Goal: Complete application form

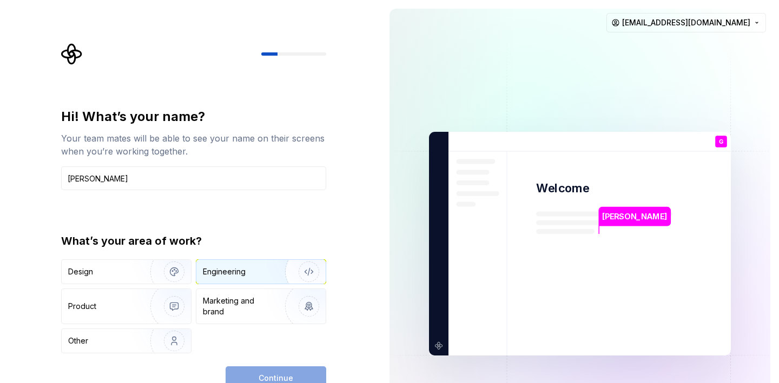
type input "Guilherme"
click at [288, 274] on img "button" at bounding box center [301, 272] width 69 height 72
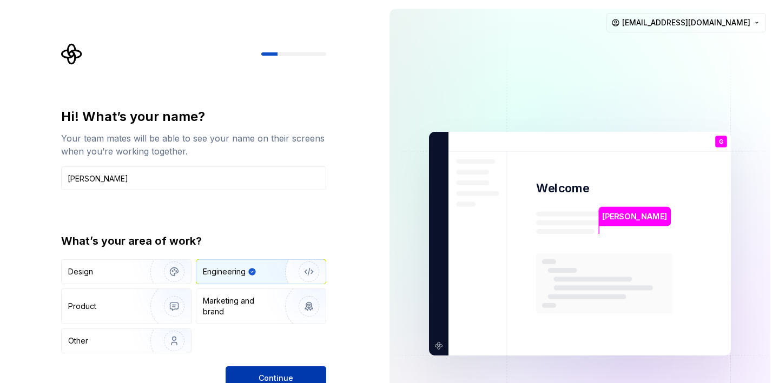
click at [294, 368] on button "Continue" at bounding box center [275, 379] width 101 height 24
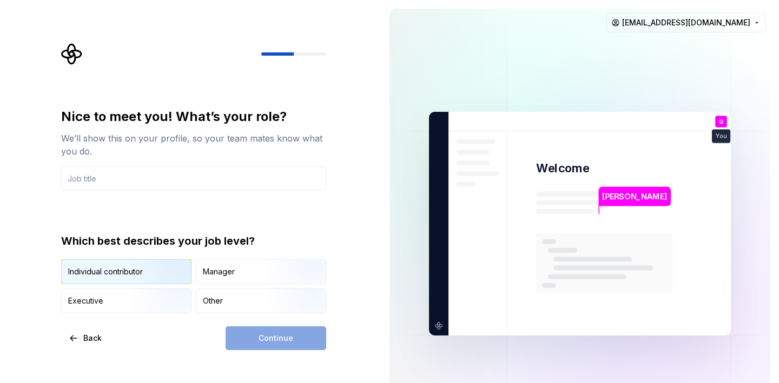
click at [137, 277] on img "button" at bounding box center [164, 285] width 69 height 72
click at [283, 340] on div "Continue" at bounding box center [275, 339] width 101 height 24
click at [254, 283] on div "Manager" at bounding box center [260, 272] width 129 height 24
click at [148, 282] on img "button" at bounding box center [164, 285] width 69 height 72
click at [178, 171] on input "text" at bounding box center [193, 179] width 265 height 24
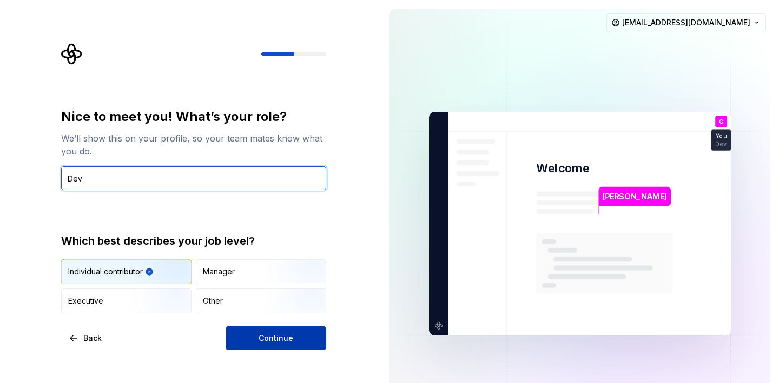
type input "Dev"
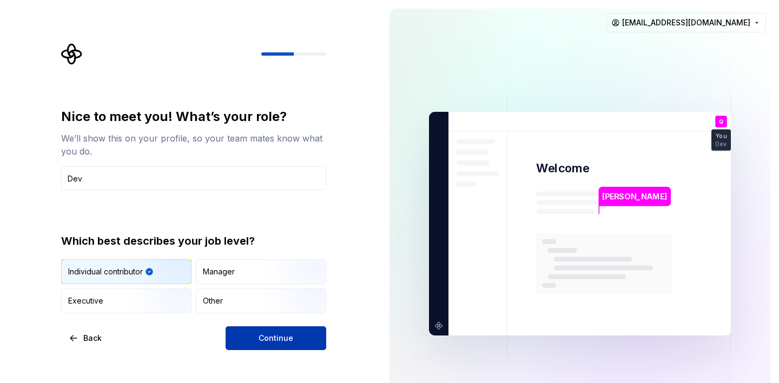
click at [277, 335] on span "Continue" at bounding box center [275, 338] width 35 height 11
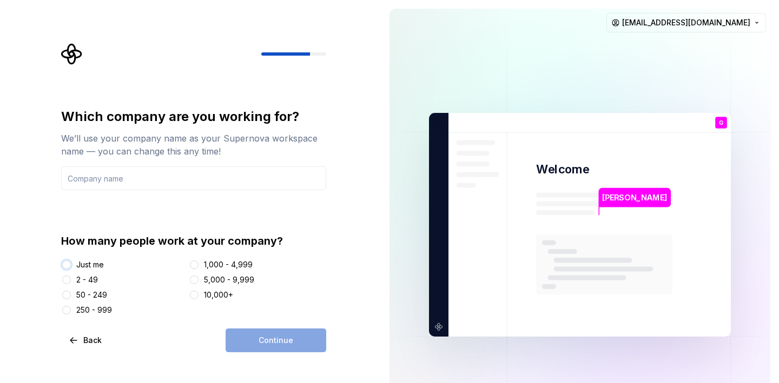
click at [70, 262] on button "Just me" at bounding box center [66, 265] width 9 height 9
click at [263, 342] on div "Continue" at bounding box center [275, 341] width 101 height 24
click at [197, 187] on input "text" at bounding box center [193, 179] width 265 height 24
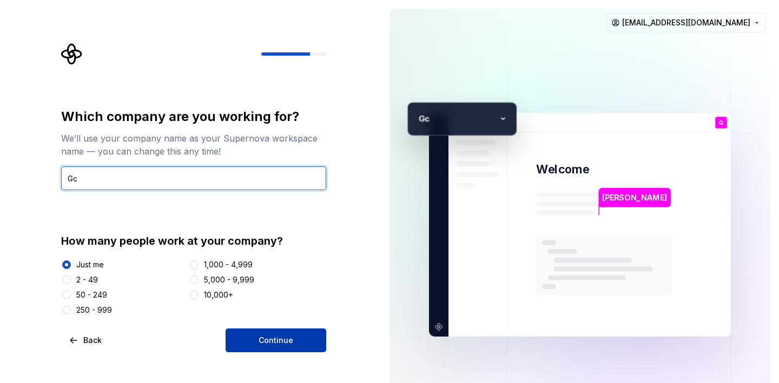
type input "Gc"
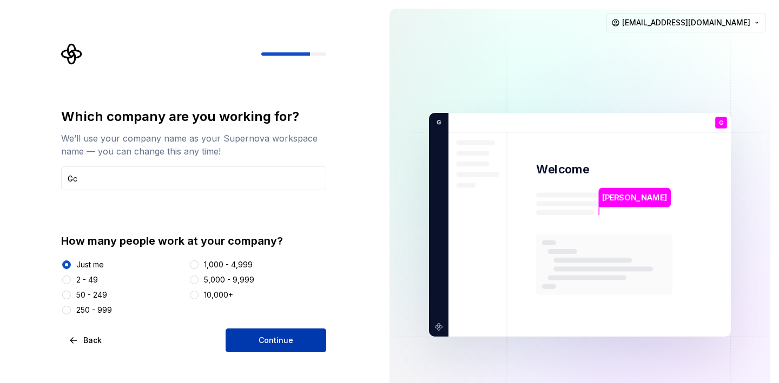
click at [313, 337] on button "Continue" at bounding box center [275, 341] width 101 height 24
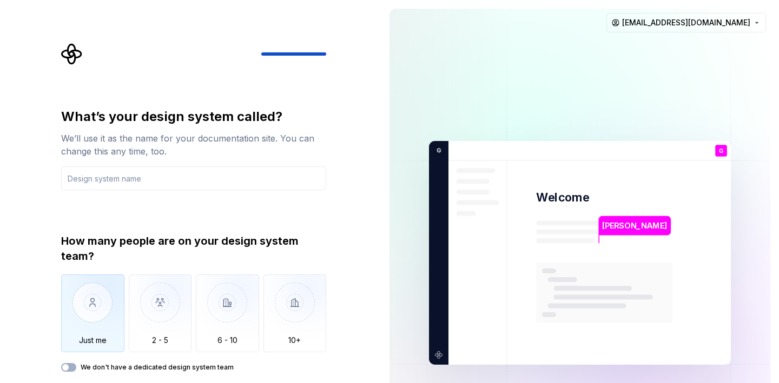
click at [96, 318] on img "button" at bounding box center [92, 311] width 63 height 72
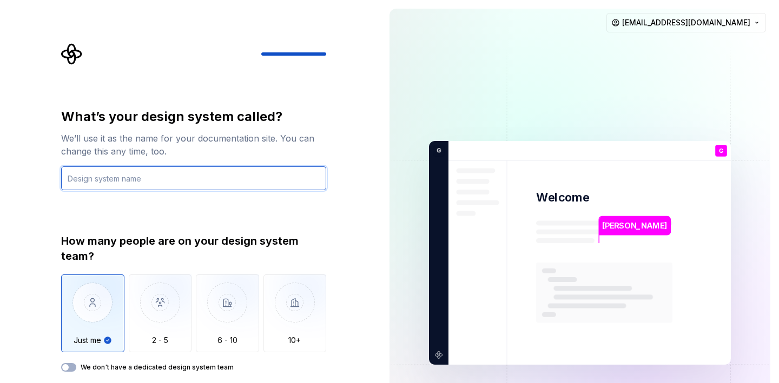
click at [169, 175] on input "text" at bounding box center [193, 179] width 265 height 24
type input "j"
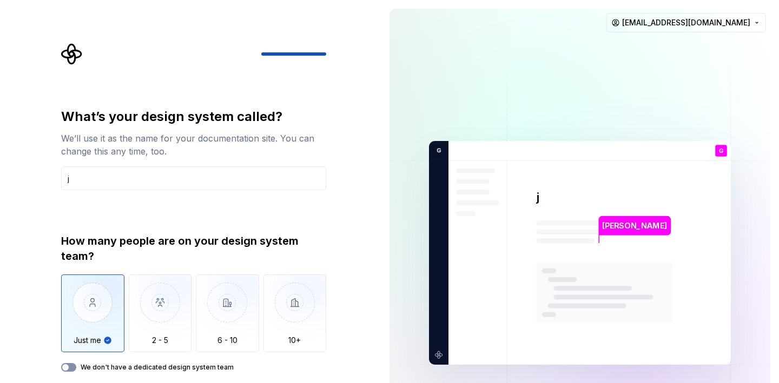
click at [65, 363] on button "We don't have a dedicated design system team" at bounding box center [68, 367] width 15 height 9
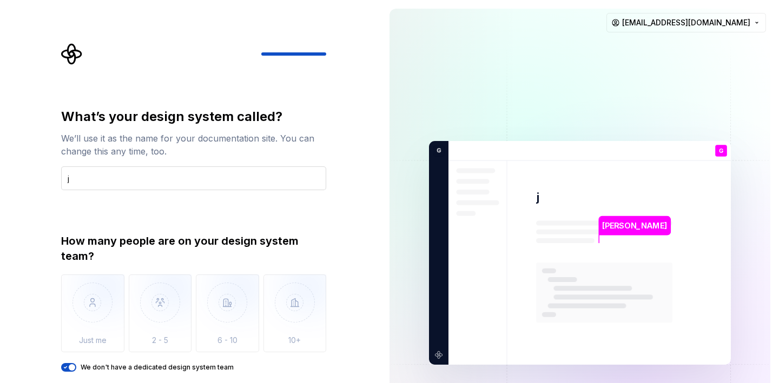
click at [162, 175] on input "j" at bounding box center [193, 179] width 265 height 24
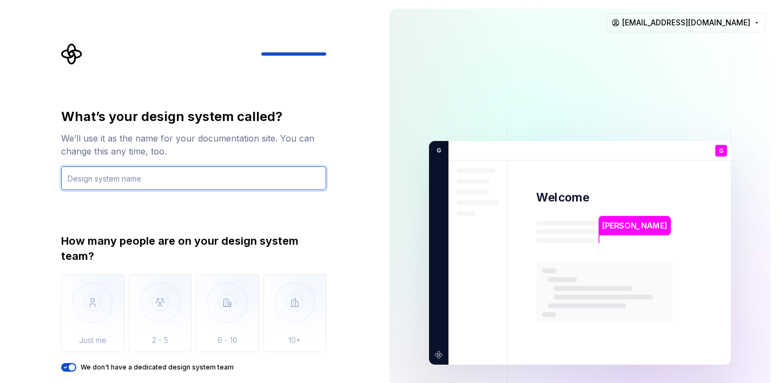
type input "n"
type input "W"
type input "ERP bravil"
